Goal: Information Seeking & Learning: Learn about a topic

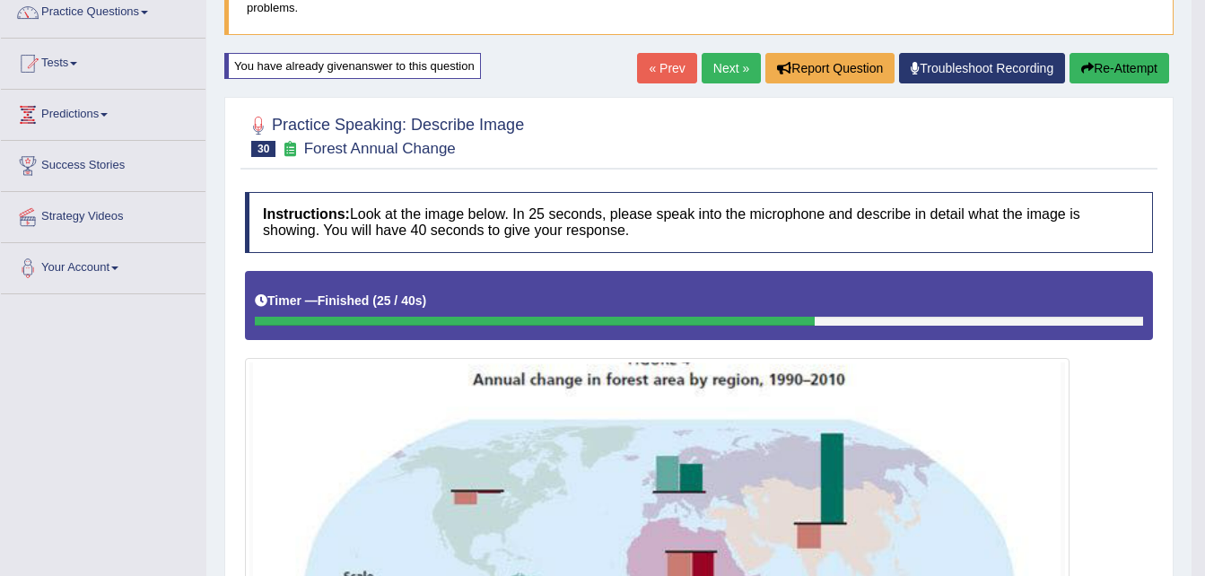
scroll to position [144, 0]
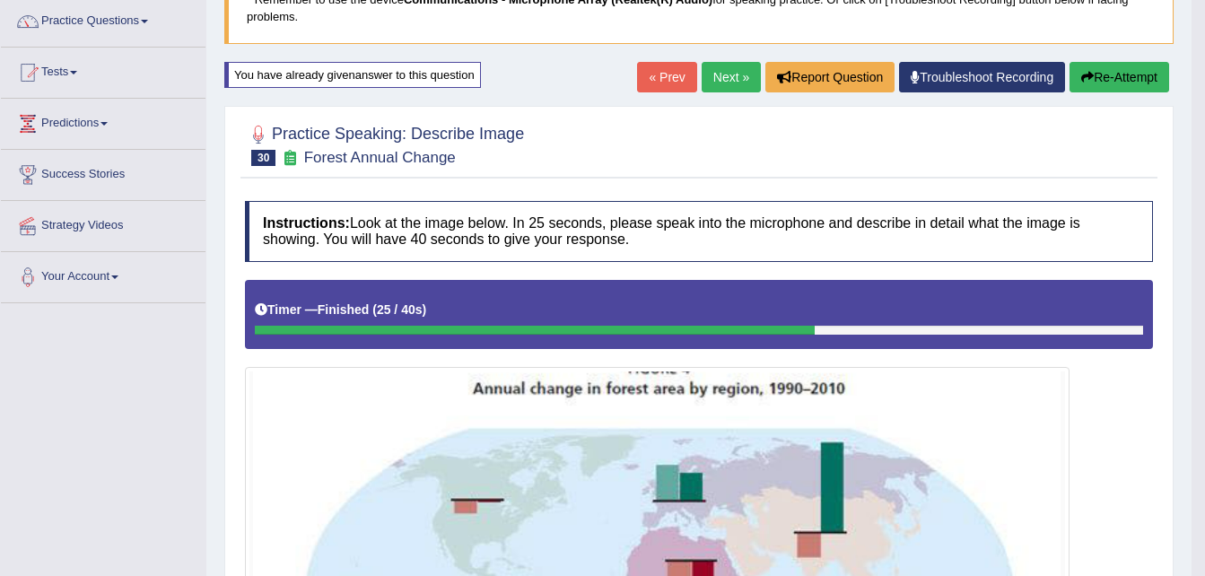
click at [1115, 71] on button "Re-Attempt" at bounding box center [1120, 77] width 100 height 31
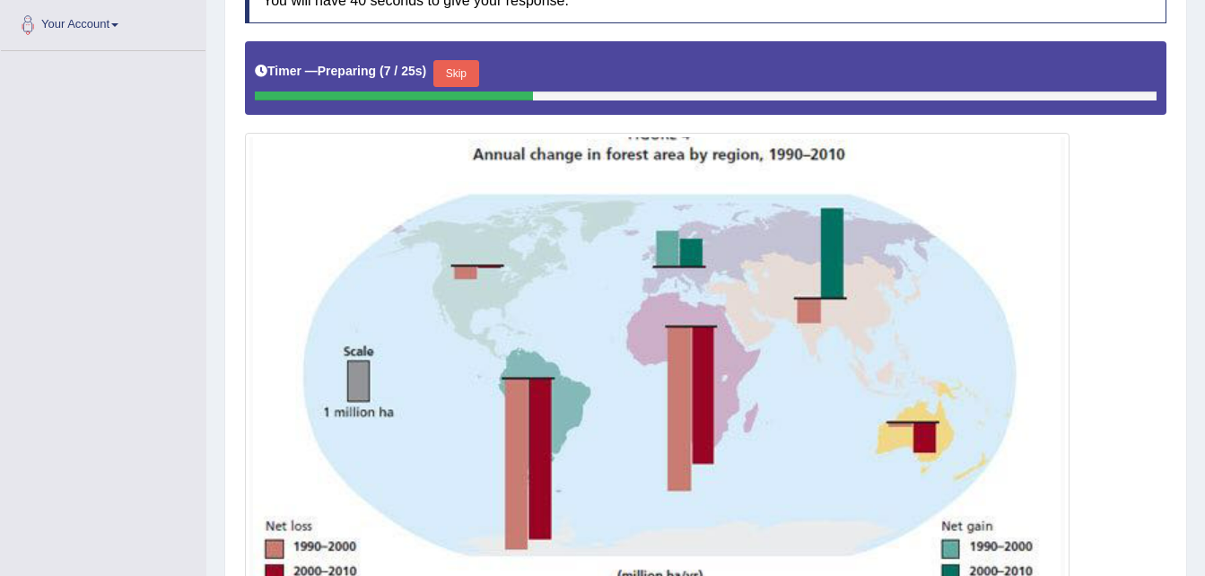
scroll to position [418, 0]
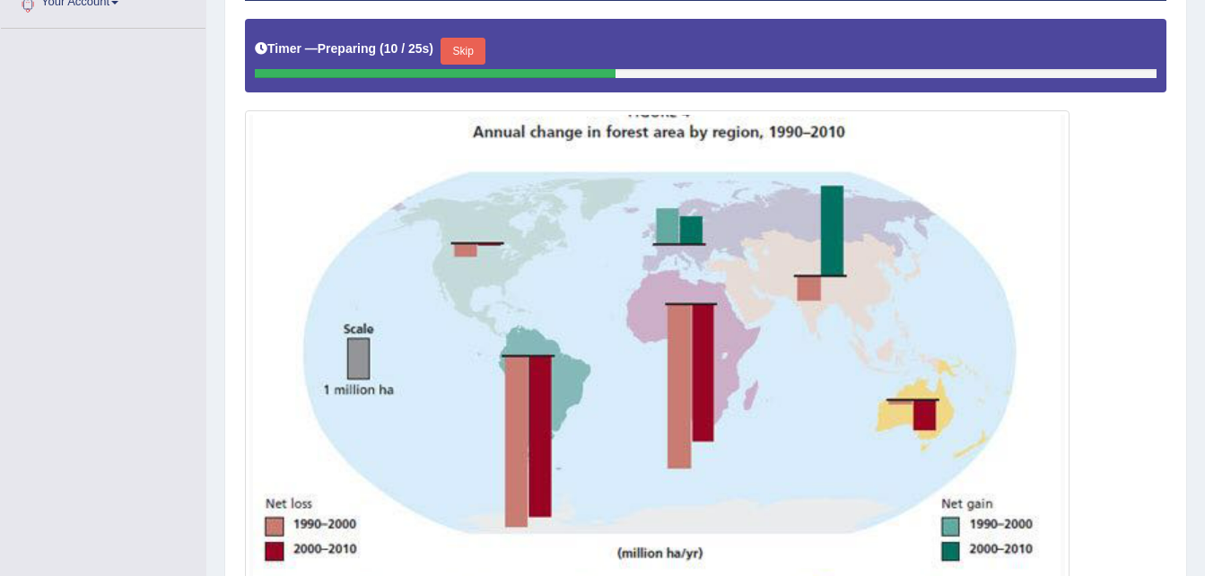
click at [447, 54] on button "Skip" at bounding box center [463, 51] width 45 height 27
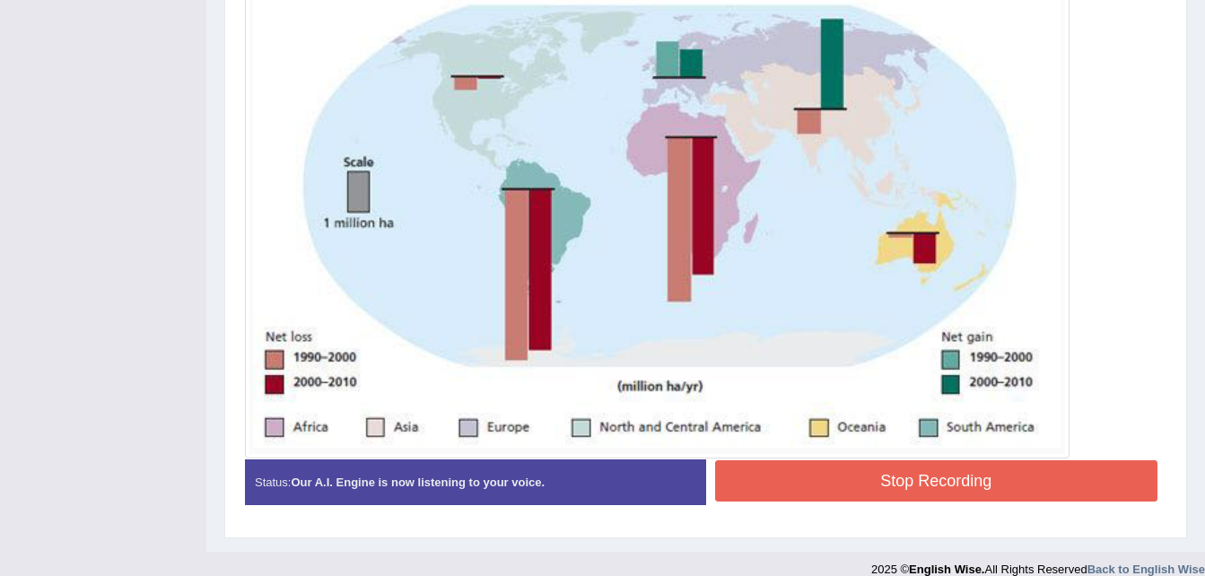
scroll to position [588, 0]
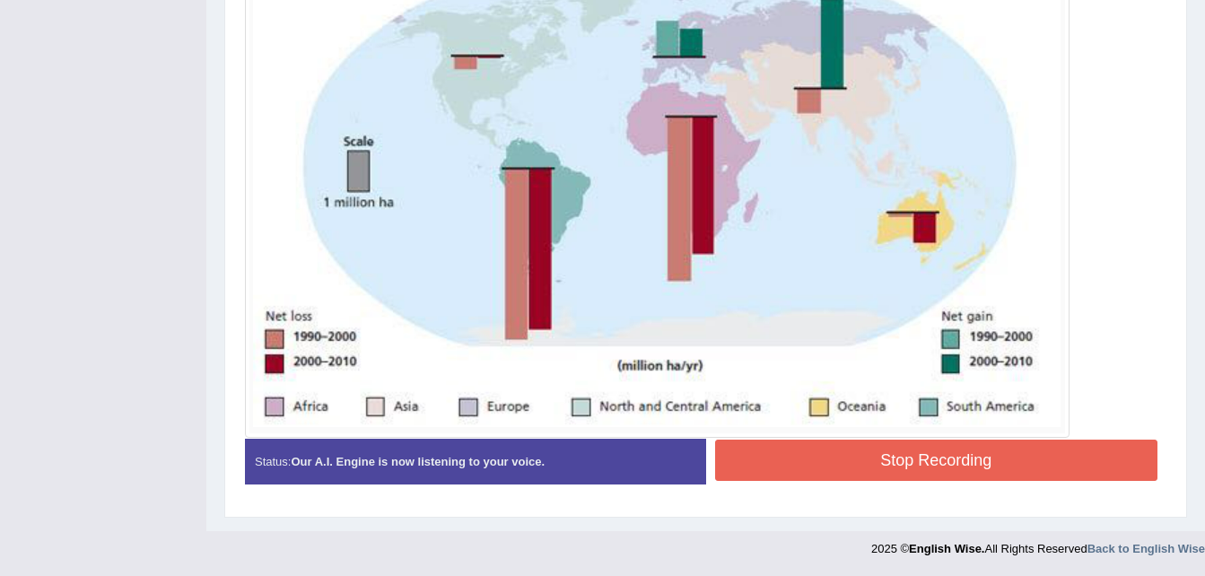
click at [977, 460] on button "Stop Recording" at bounding box center [936, 460] width 443 height 41
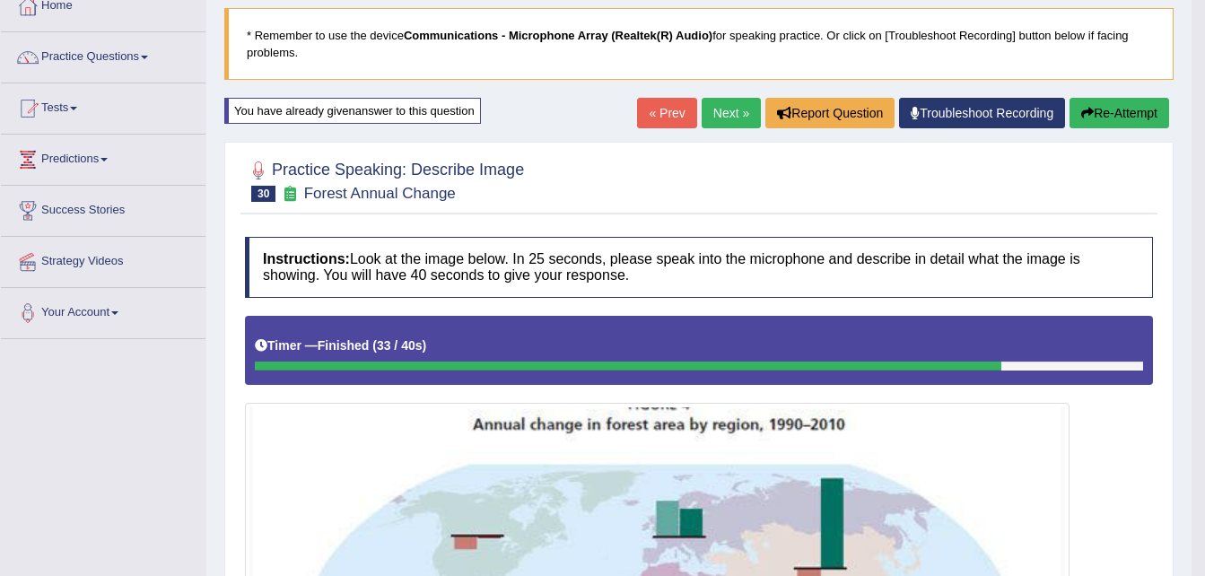
scroll to position [49, 0]
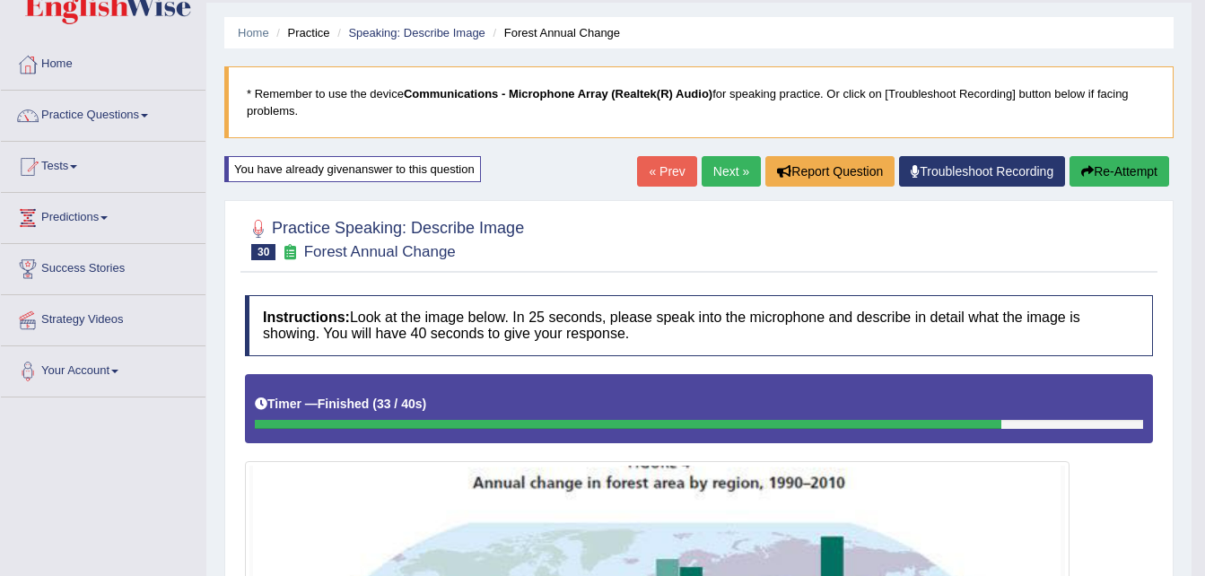
click at [1108, 167] on button "Re-Attempt" at bounding box center [1120, 171] width 100 height 31
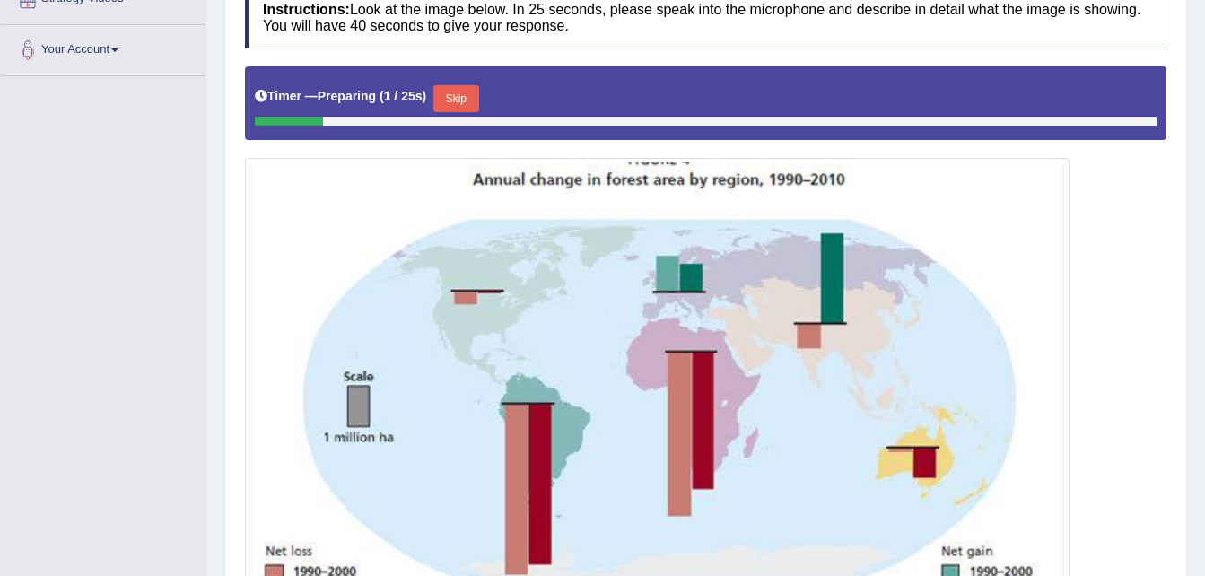
click at [459, 102] on button "Skip" at bounding box center [456, 98] width 45 height 27
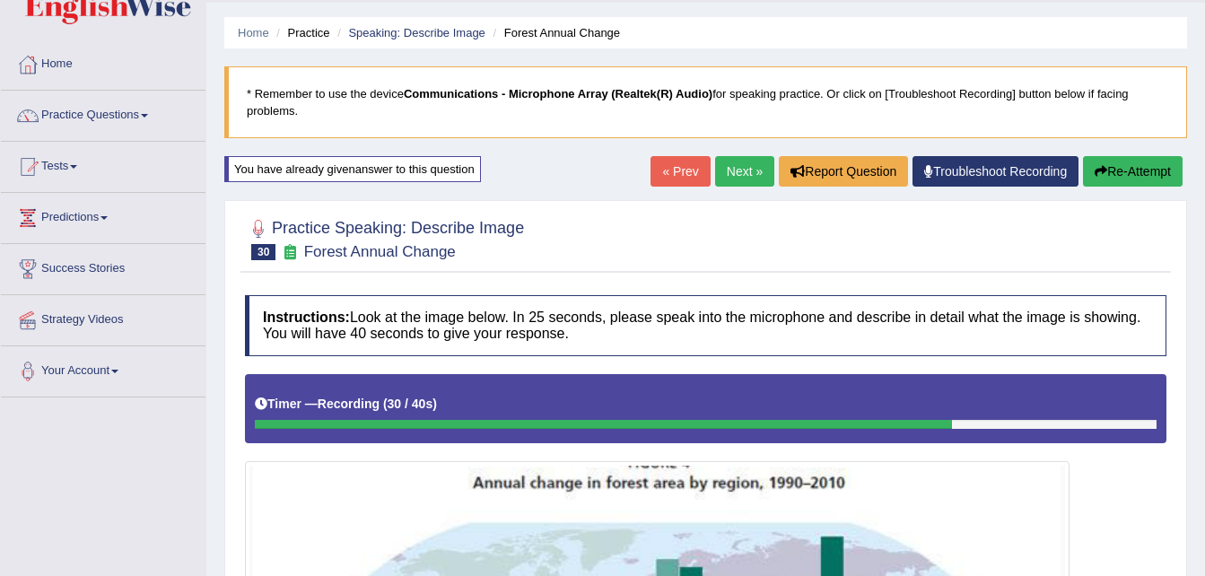
scroll to position [588, 0]
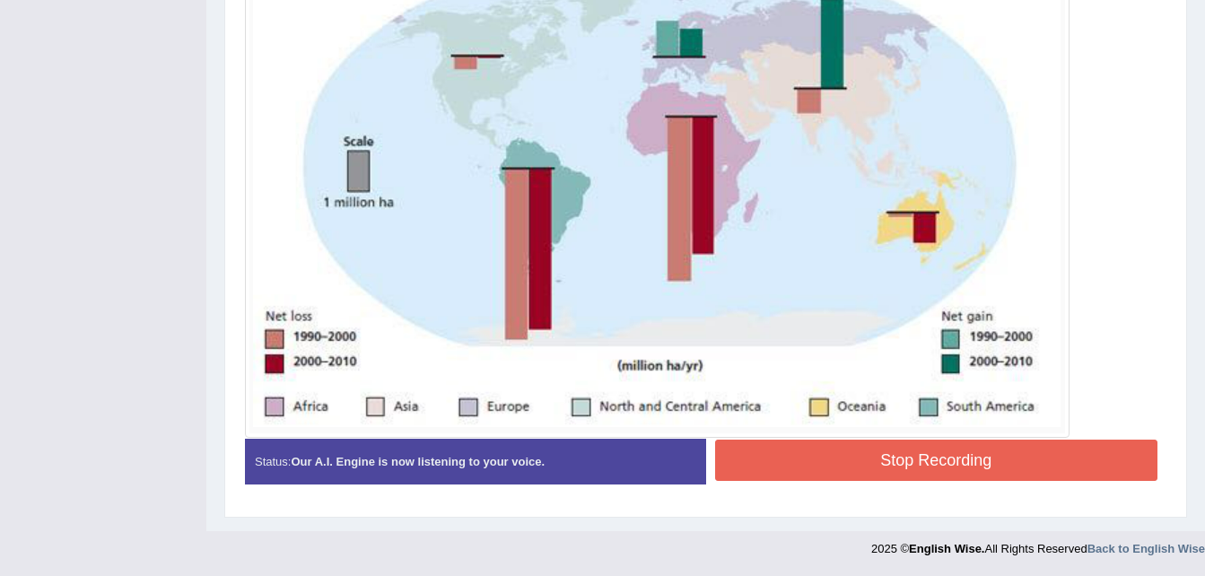
click at [1008, 448] on button "Stop Recording" at bounding box center [936, 460] width 443 height 41
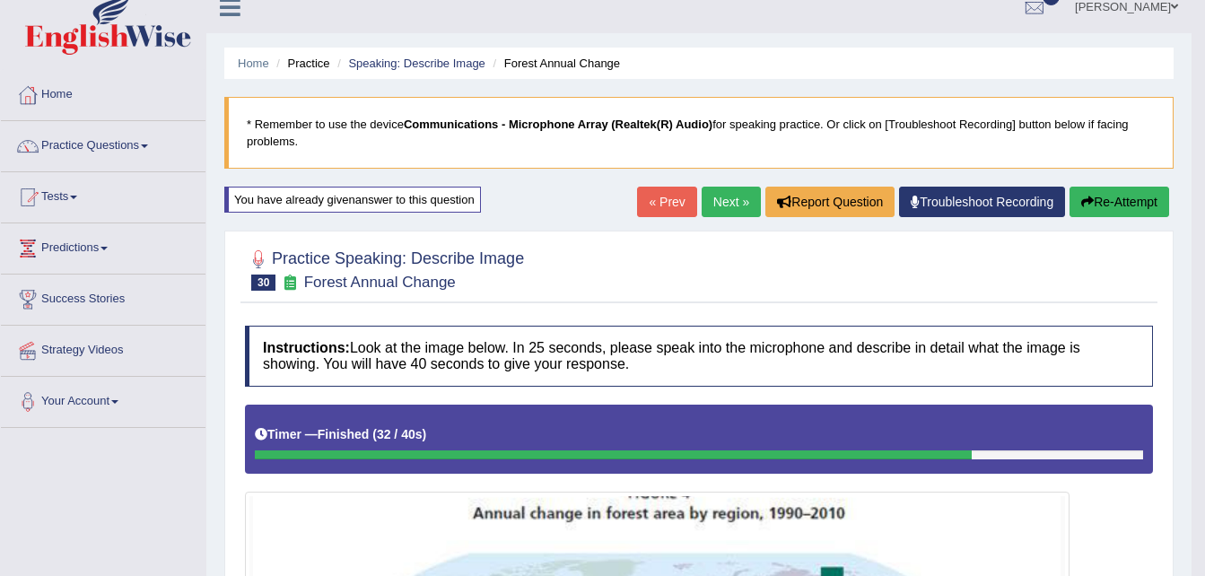
scroll to position [0, 0]
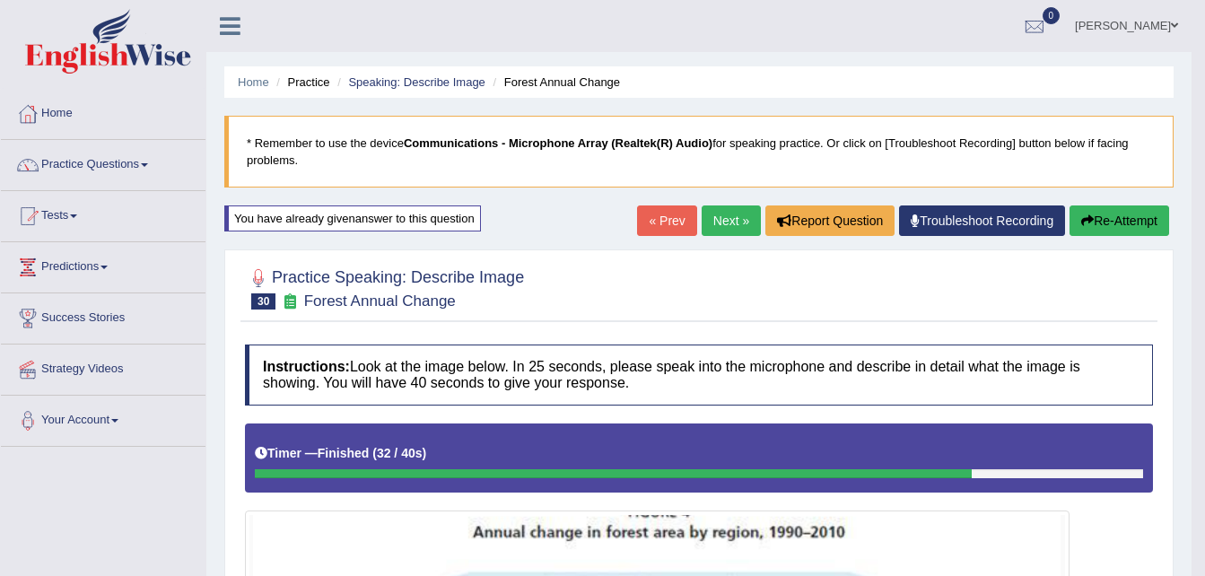
click at [1123, 220] on button "Re-Attempt" at bounding box center [1120, 221] width 100 height 31
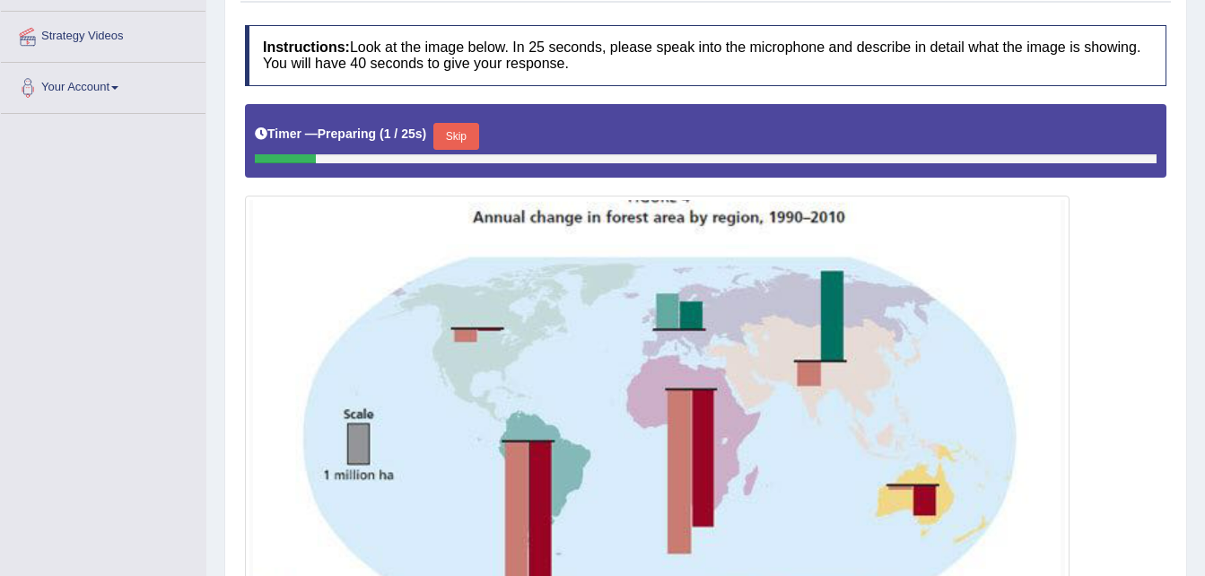
scroll to position [359, 0]
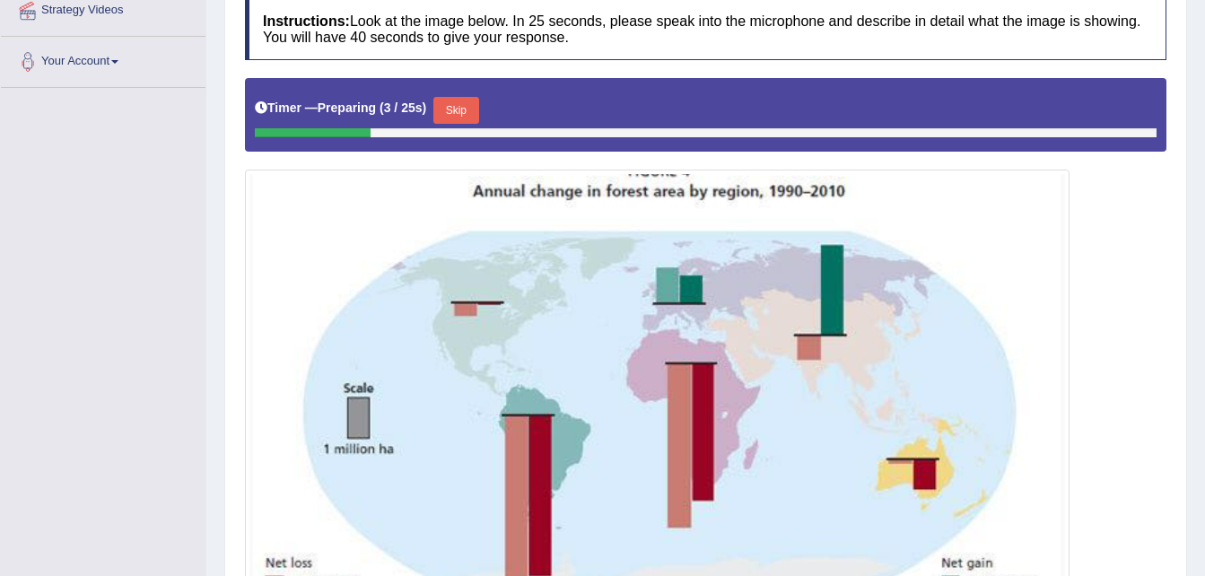
click at [460, 107] on button "Skip" at bounding box center [456, 110] width 45 height 27
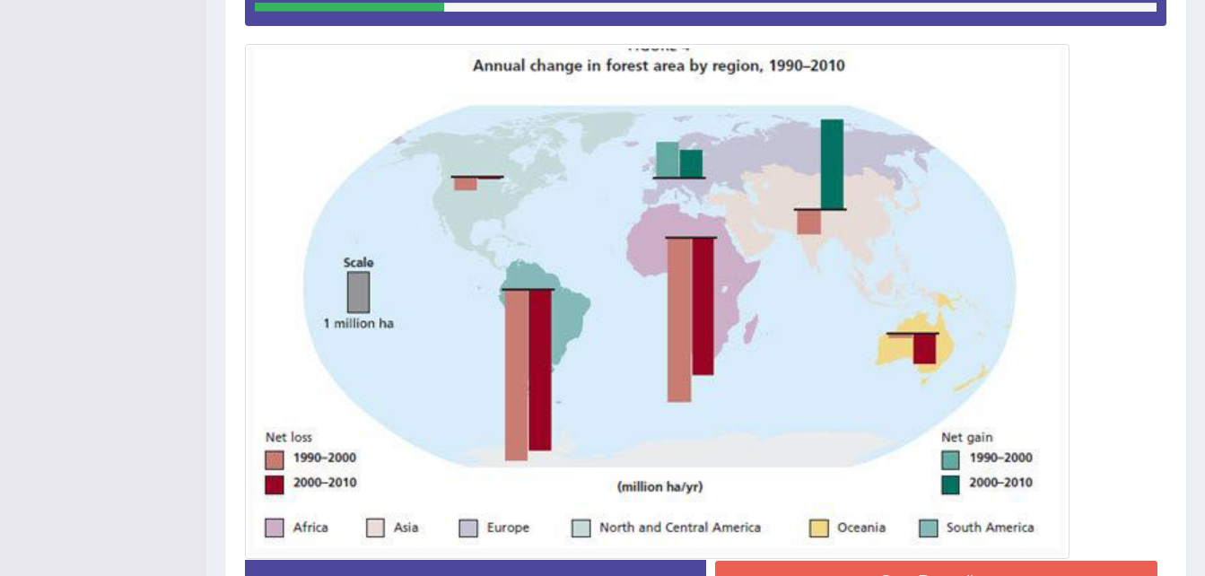
scroll to position [588, 0]
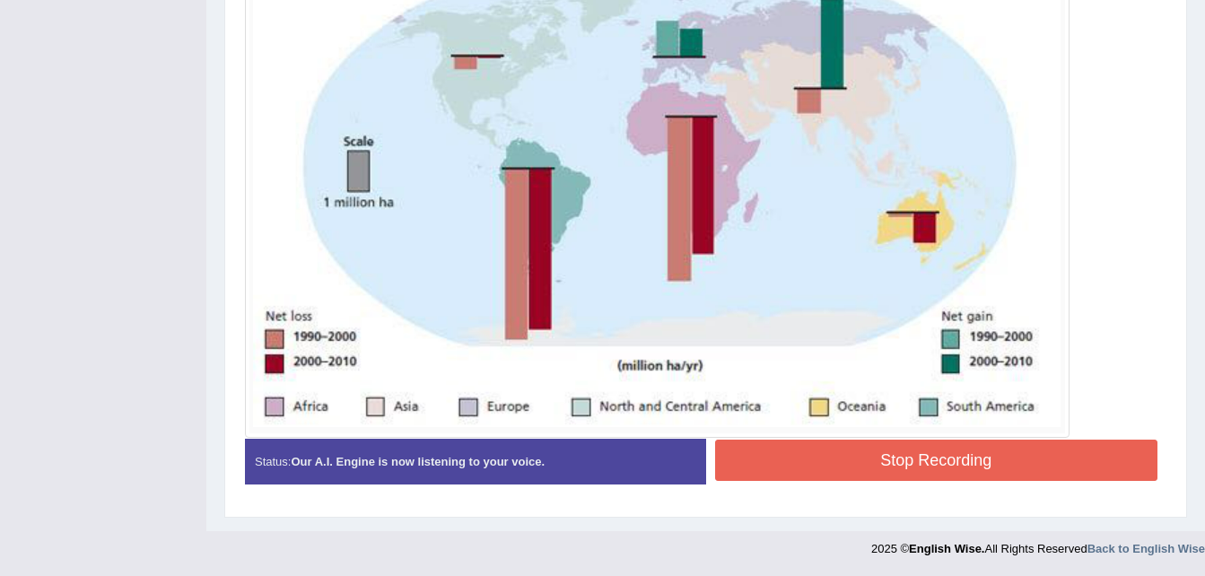
click at [963, 465] on button "Stop Recording" at bounding box center [936, 460] width 443 height 41
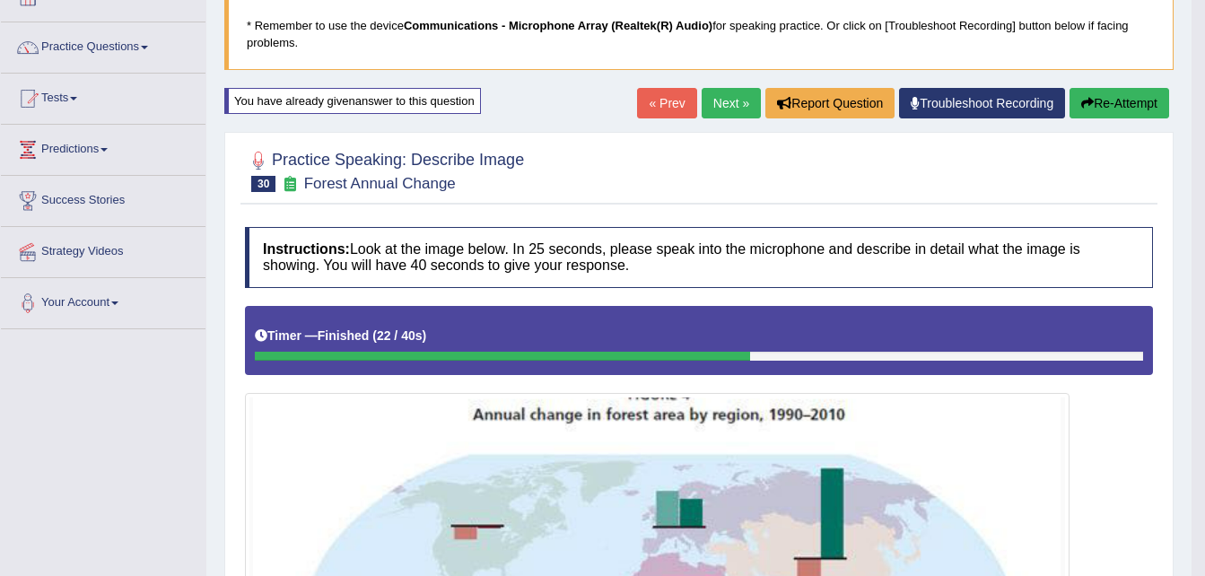
scroll to position [54, 0]
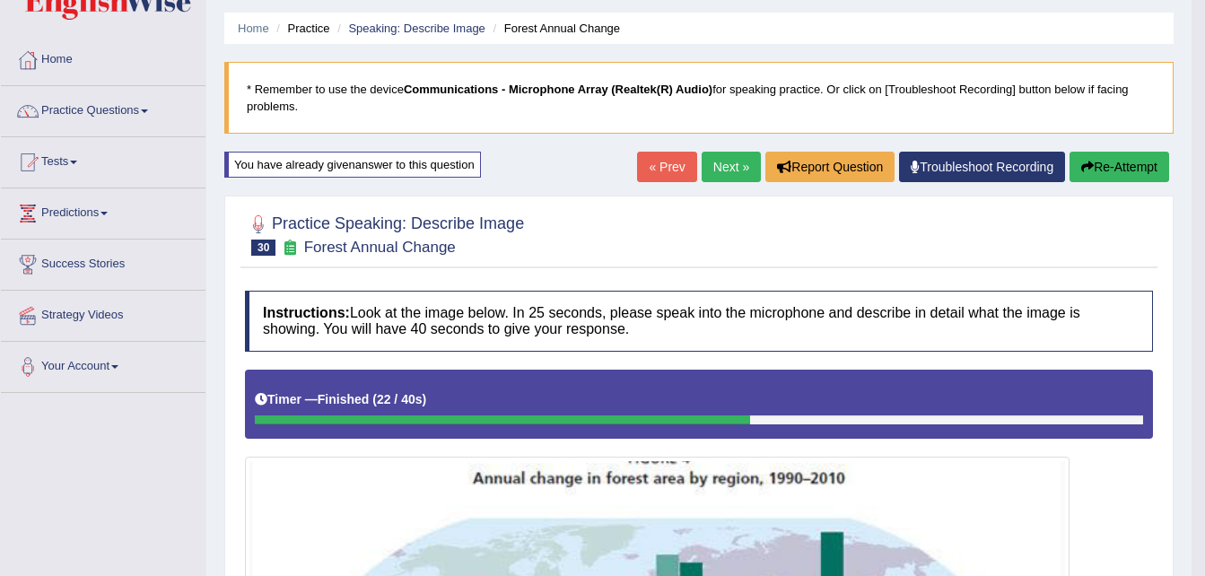
click at [1117, 165] on button "Re-Attempt" at bounding box center [1120, 167] width 100 height 31
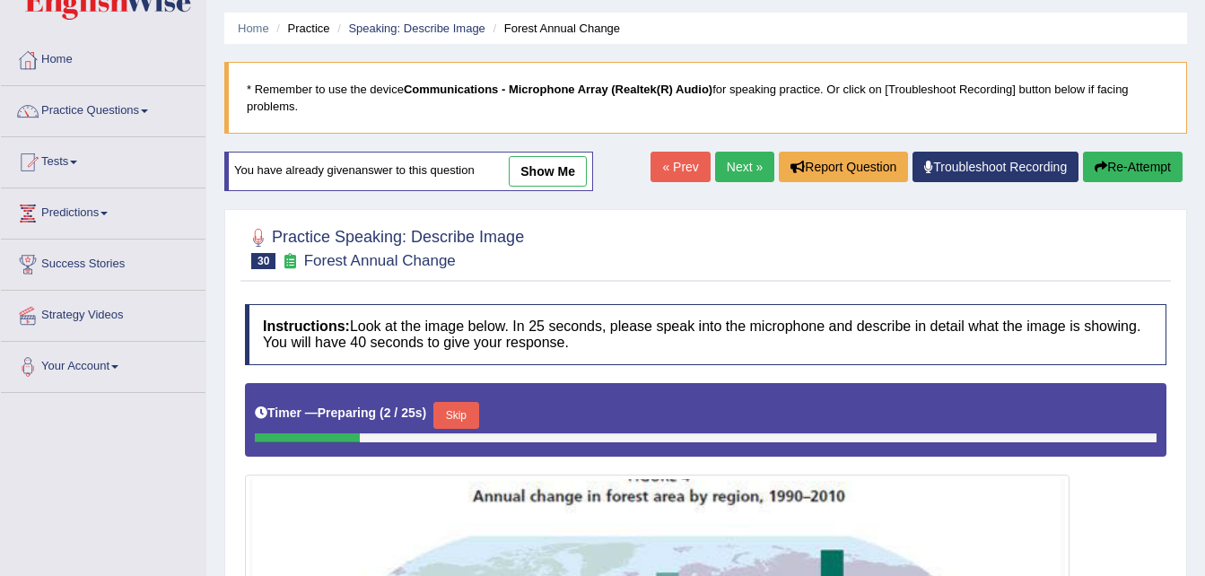
click at [457, 417] on button "Skip" at bounding box center [456, 415] width 45 height 27
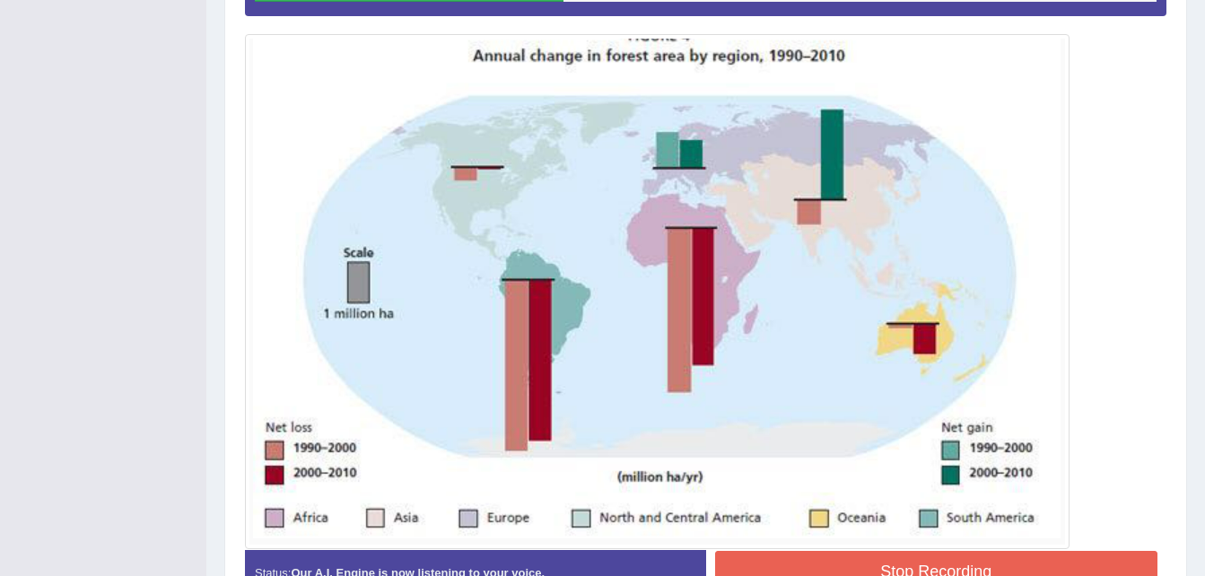
scroll to position [503, 0]
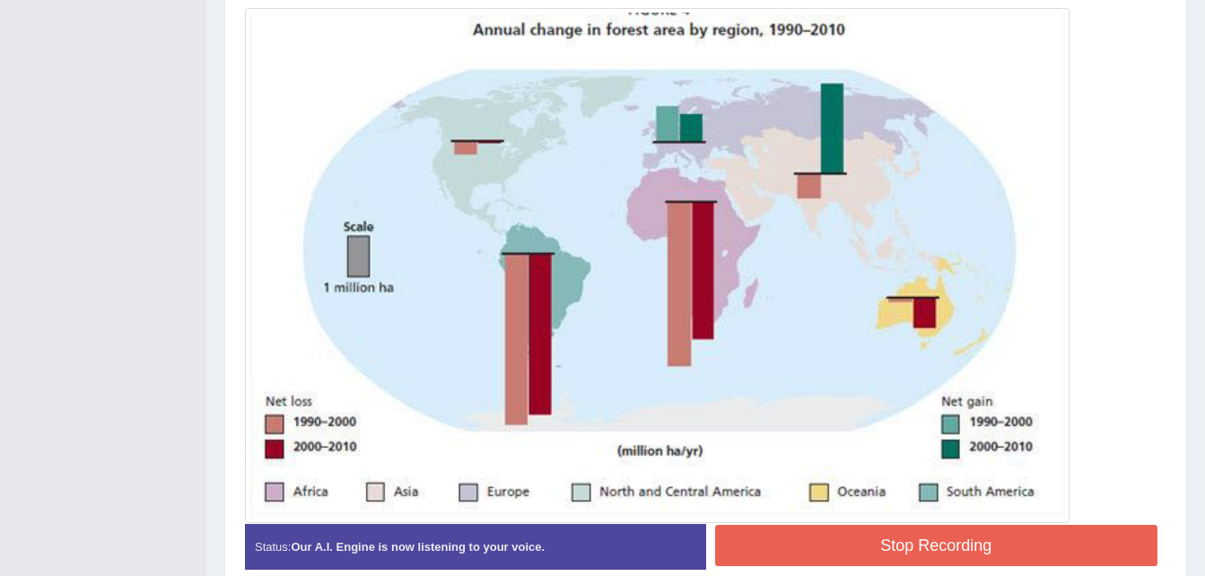
click at [797, 552] on button "Stop Recording" at bounding box center [936, 545] width 443 height 41
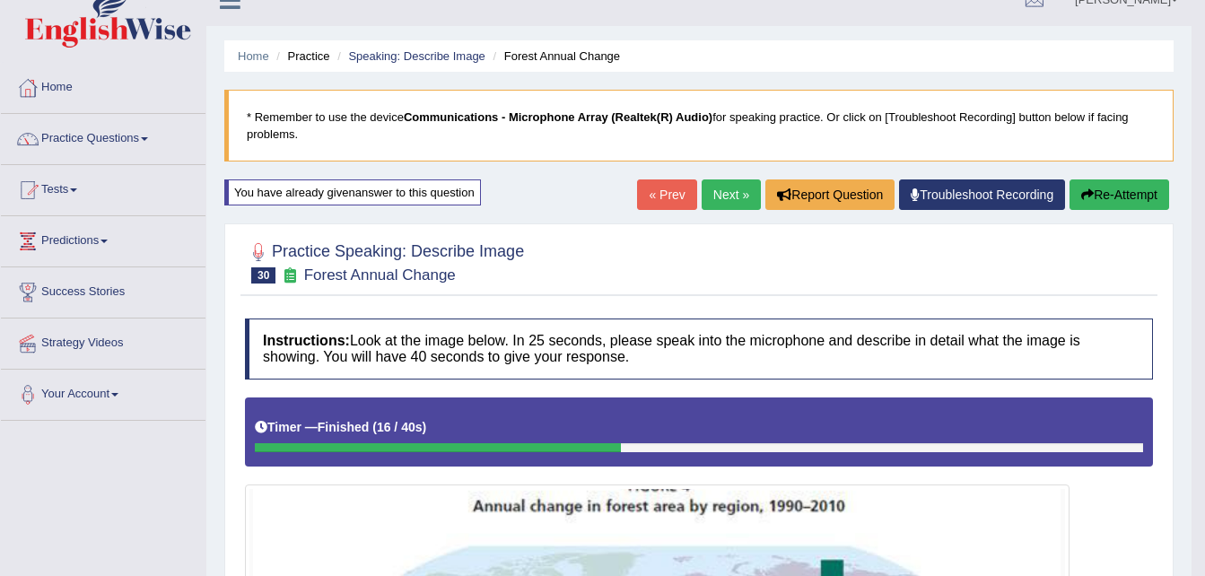
scroll to position [0, 0]
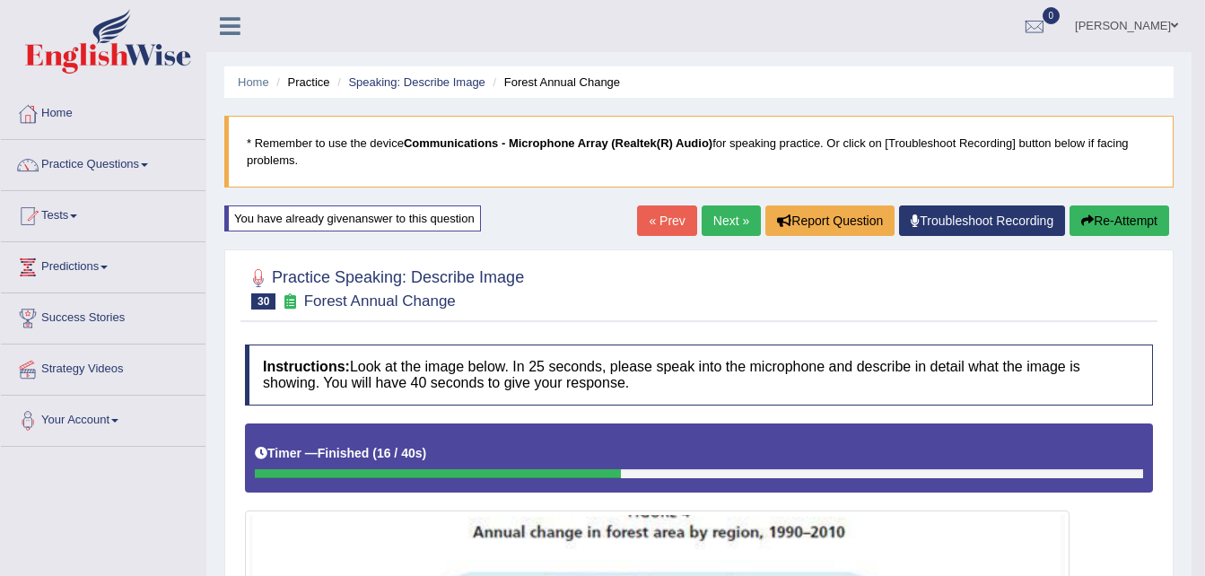
click at [1124, 217] on button "Re-Attempt" at bounding box center [1120, 221] width 100 height 31
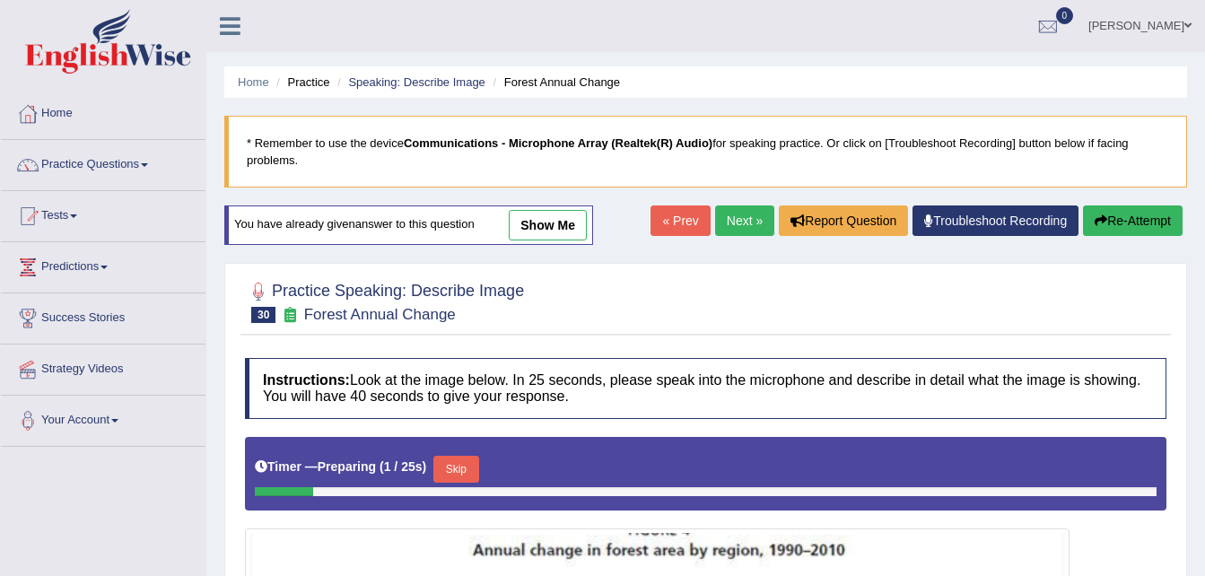
click at [453, 464] on button "Skip" at bounding box center [456, 469] width 45 height 27
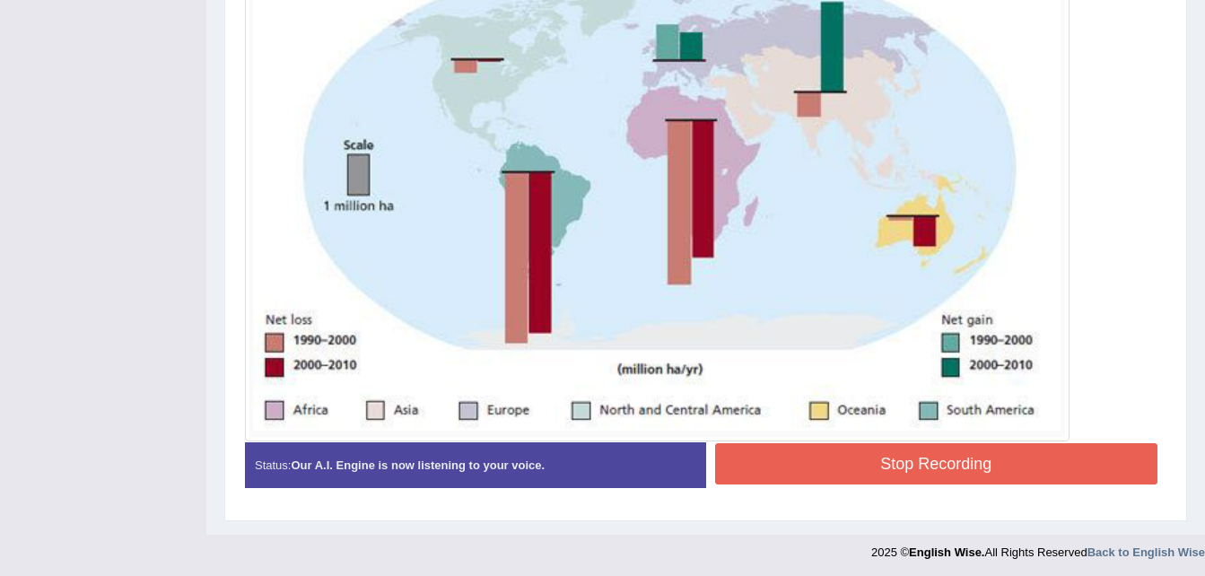
scroll to position [588, 0]
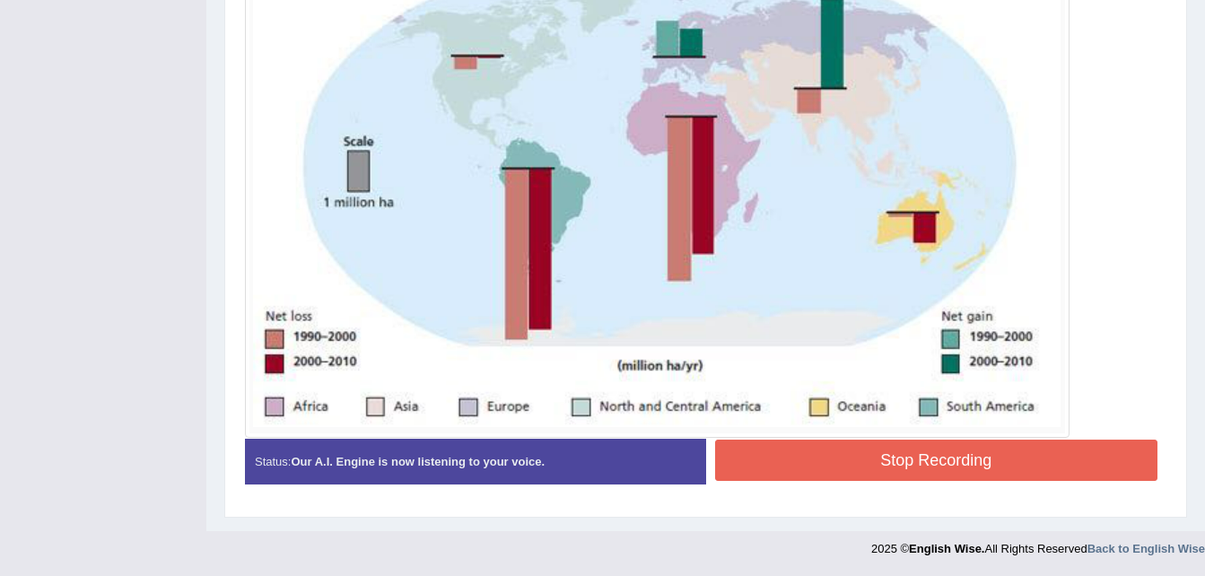
click at [910, 461] on button "Stop Recording" at bounding box center [936, 460] width 443 height 41
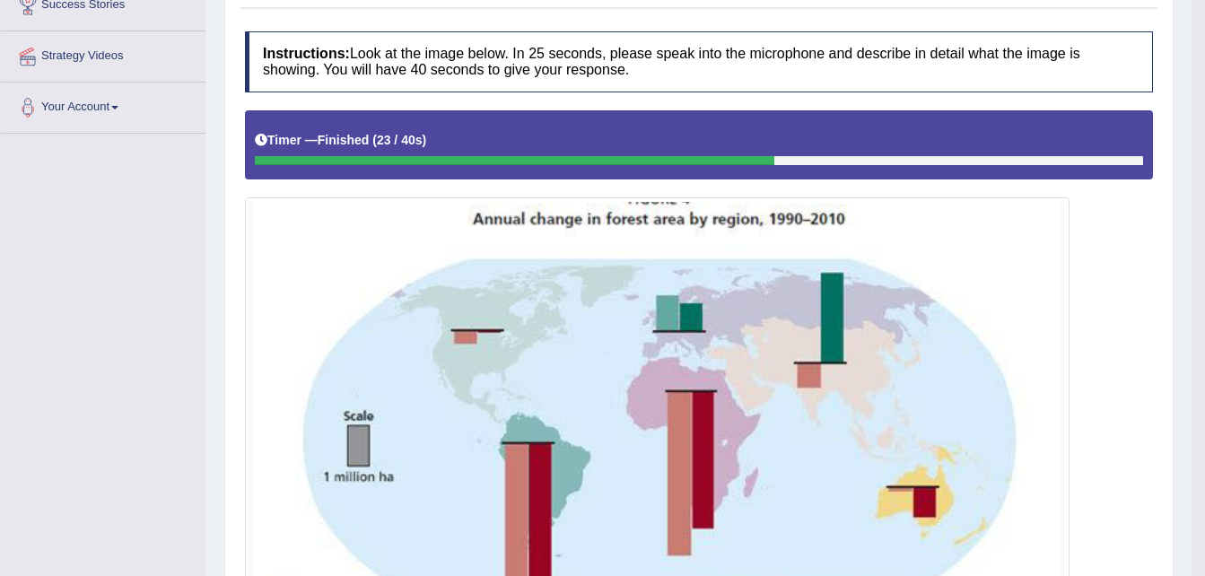
scroll to position [233, 0]
